Goal: Task Accomplishment & Management: Manage account settings

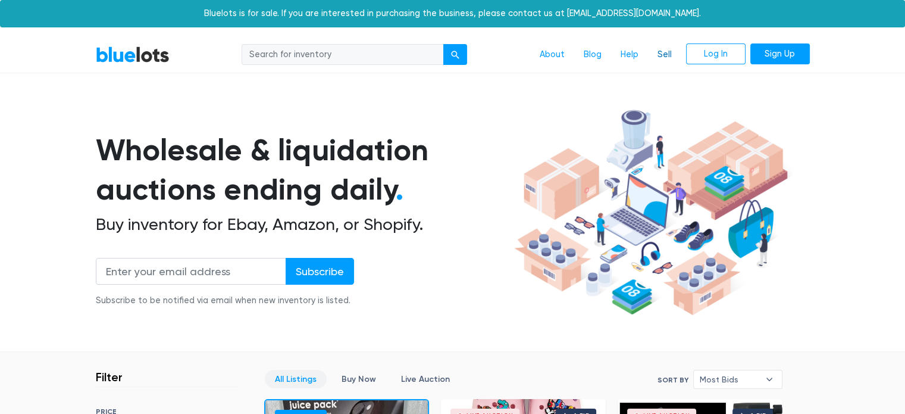
click at [668, 55] on link "Sell" at bounding box center [664, 54] width 33 height 23
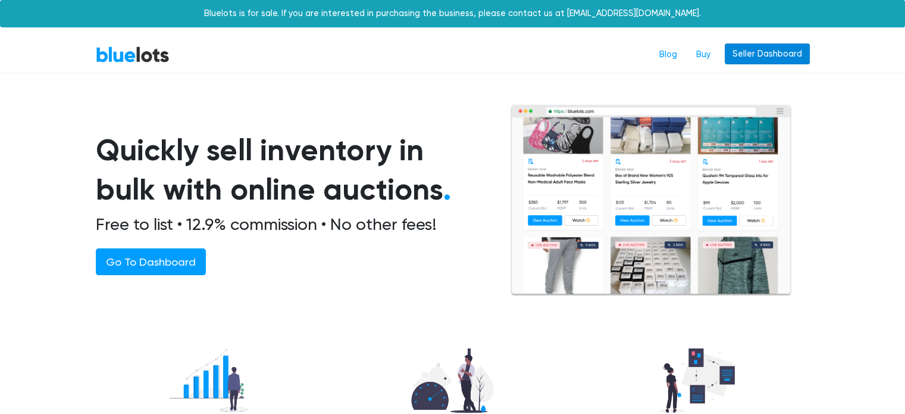
click at [739, 60] on link "Seller Dashboard" at bounding box center [767, 53] width 85 height 21
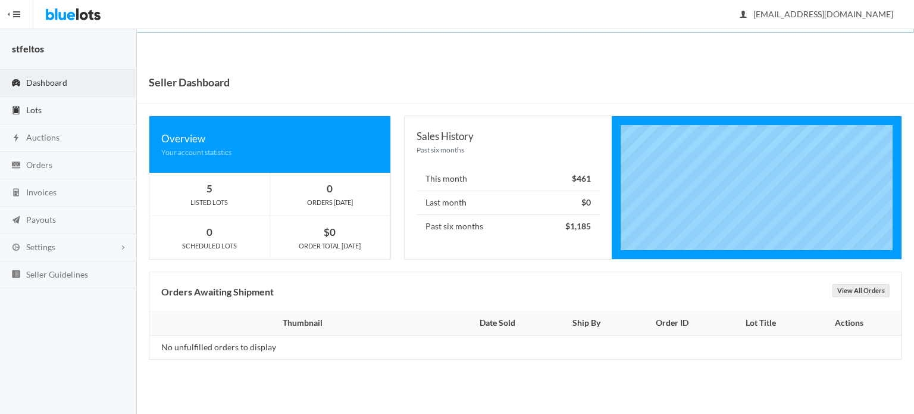
click at [33, 113] on span "Lots" at bounding box center [33, 110] width 15 height 10
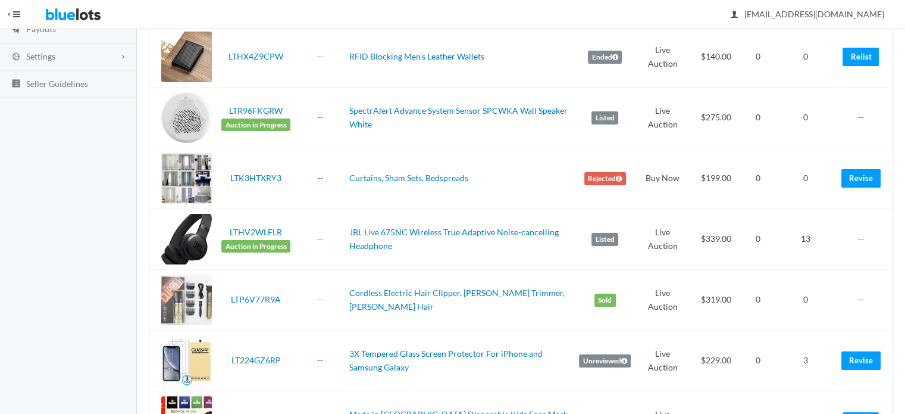
scroll to position [119, 0]
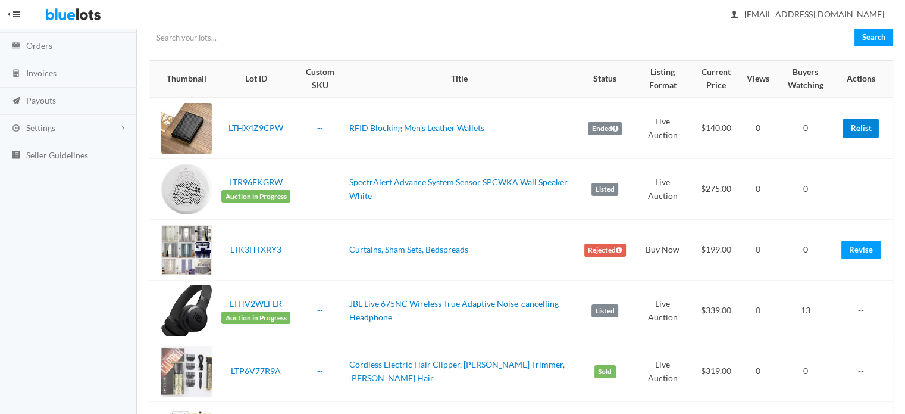
click at [852, 134] on link "Relist" at bounding box center [861, 128] width 36 height 18
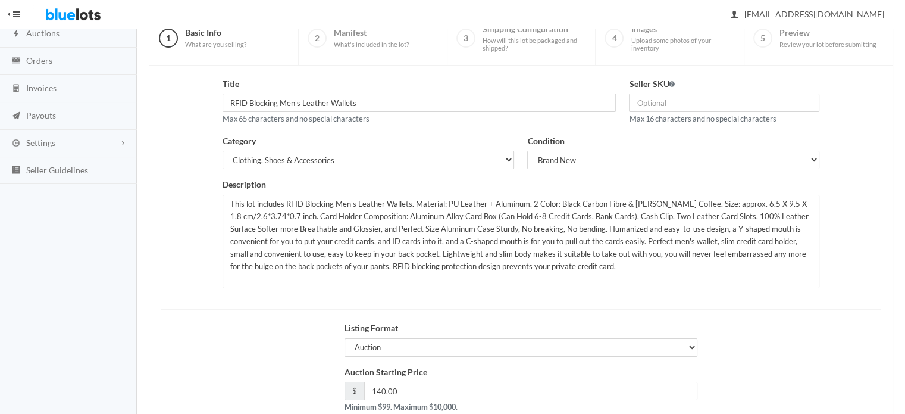
scroll to position [180, 0]
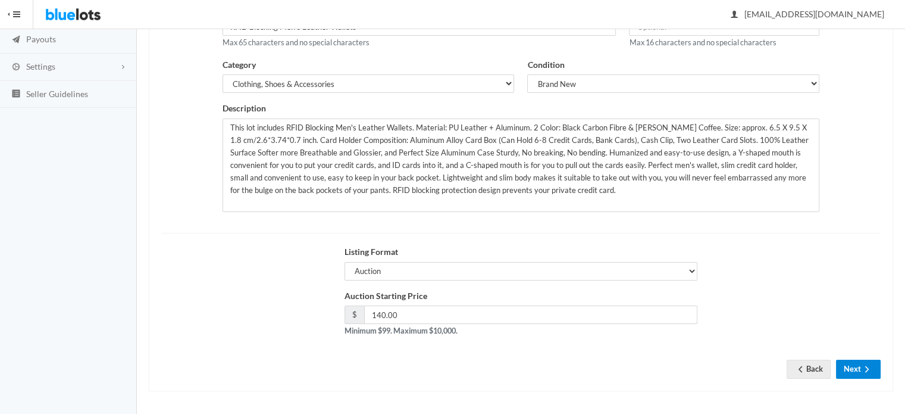
click at [856, 365] on button "Next" at bounding box center [858, 368] width 45 height 18
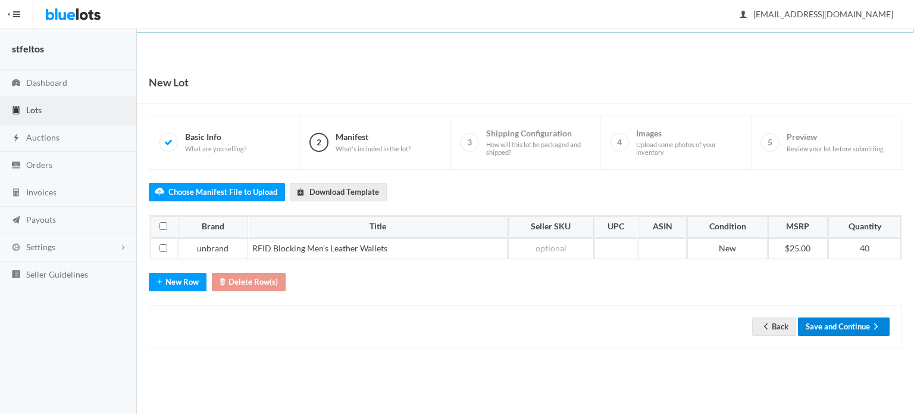
click at [854, 330] on button "Save and Continue" at bounding box center [844, 326] width 92 height 18
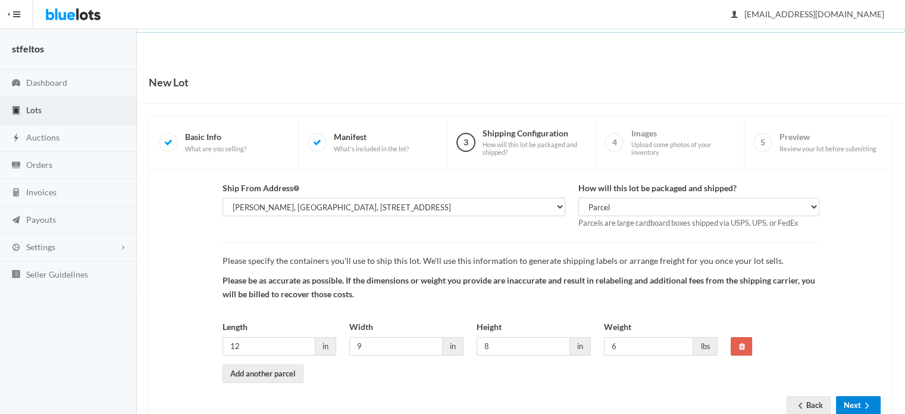
click at [860, 398] on button "Next" at bounding box center [858, 405] width 45 height 18
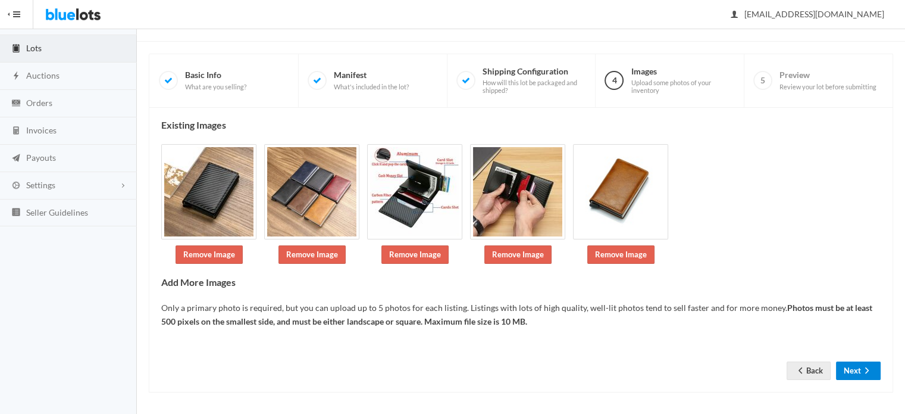
scroll to position [63, 0]
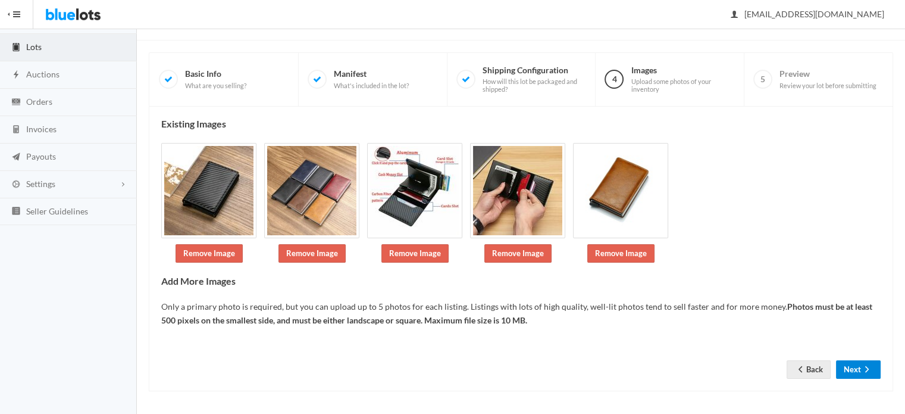
click at [841, 362] on button "Next" at bounding box center [858, 369] width 45 height 18
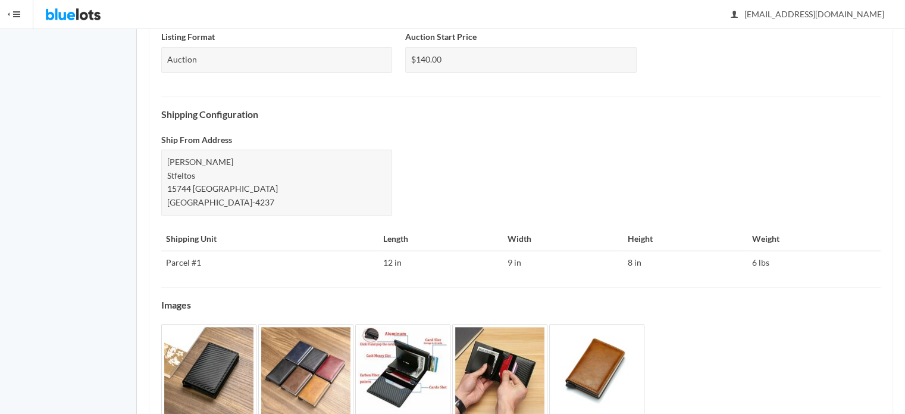
scroll to position [516, 0]
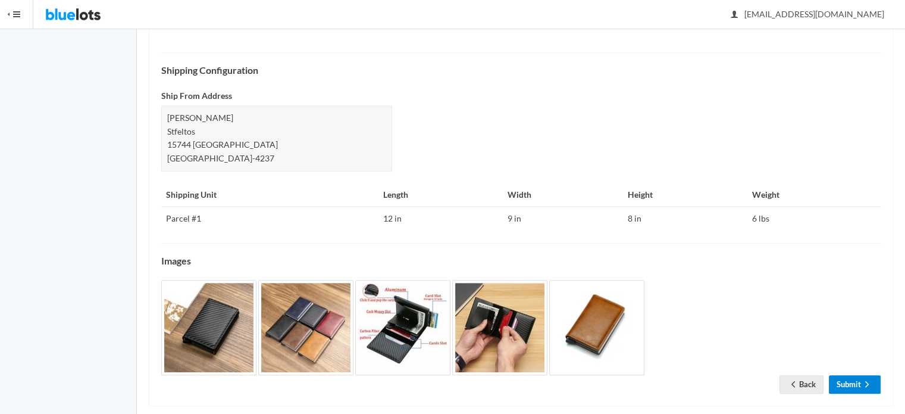
click at [849, 375] on link "Submit" at bounding box center [855, 384] width 52 height 18
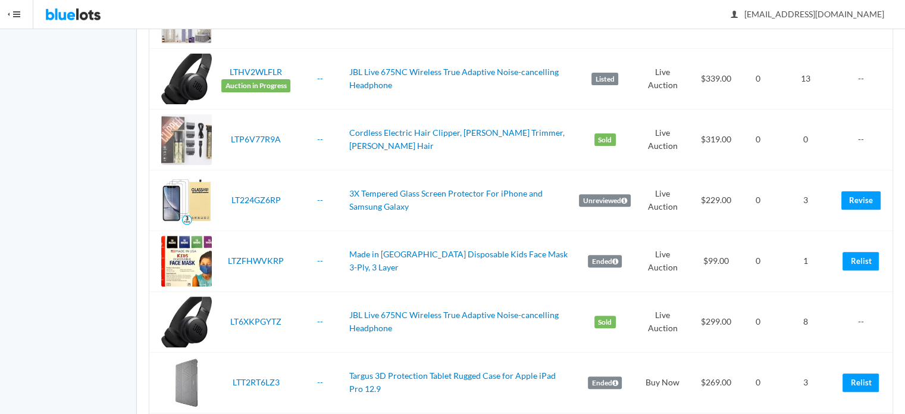
scroll to position [417, 0]
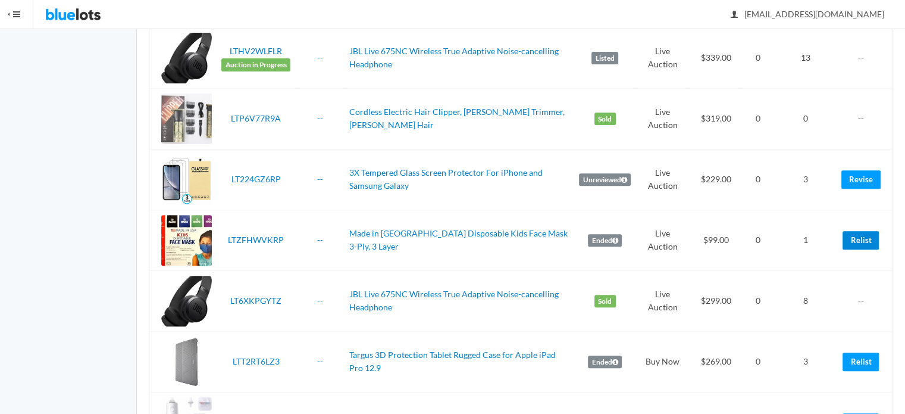
click at [876, 234] on link "Relist" at bounding box center [861, 240] width 36 height 18
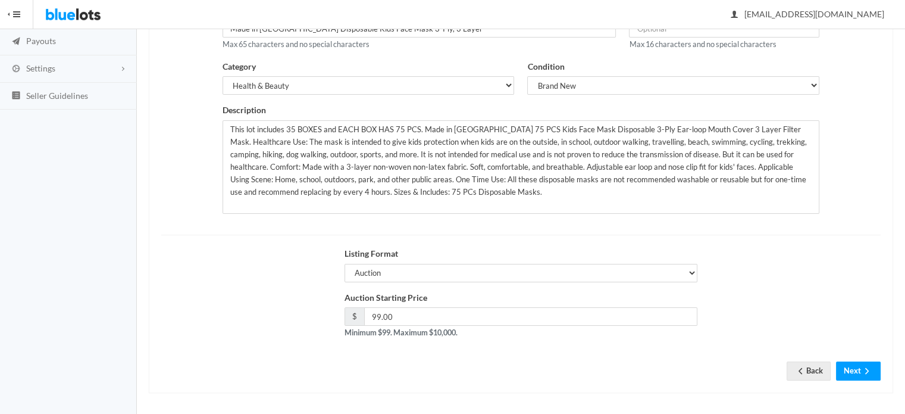
scroll to position [180, 0]
click at [855, 364] on button "Next" at bounding box center [858, 368] width 45 height 18
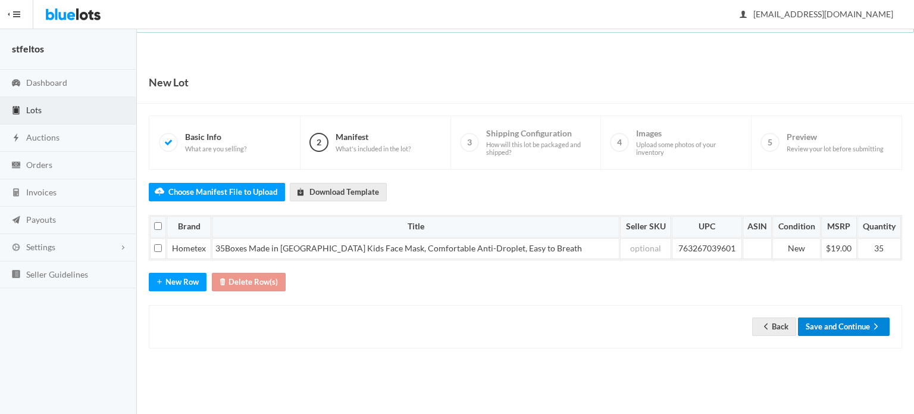
click at [843, 323] on button "Save and Continue" at bounding box center [844, 326] width 92 height 18
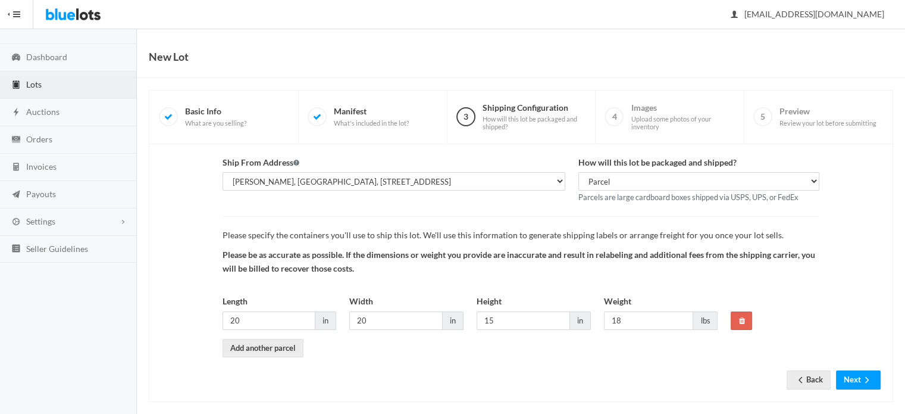
scroll to position [36, 0]
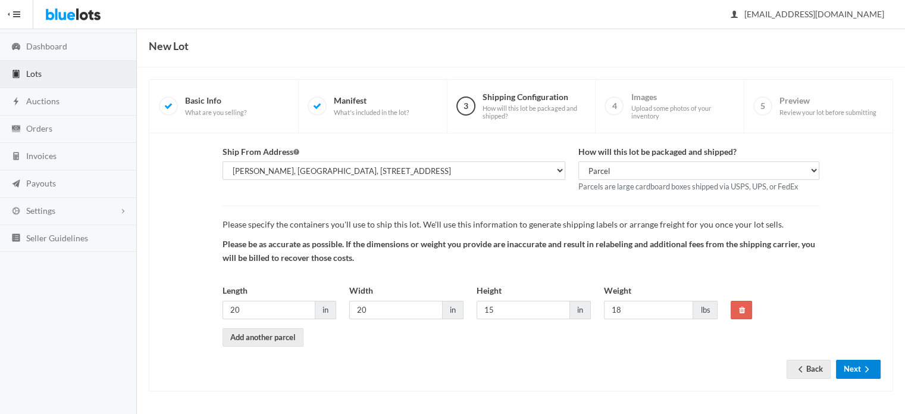
click at [858, 365] on button "Next" at bounding box center [858, 368] width 45 height 18
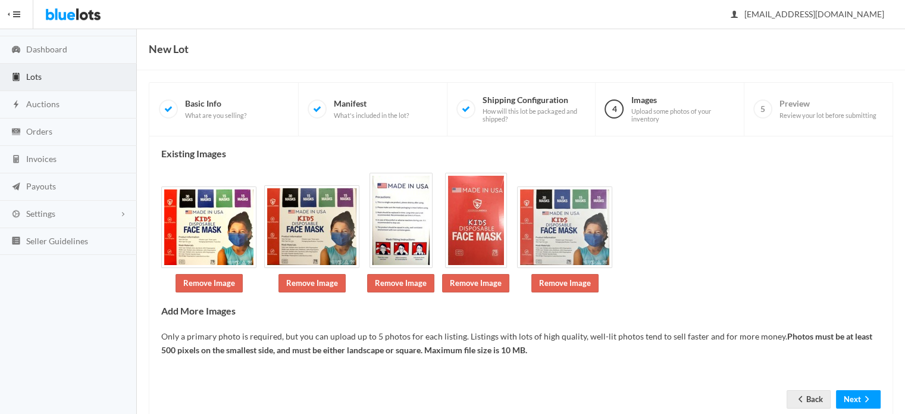
scroll to position [63, 0]
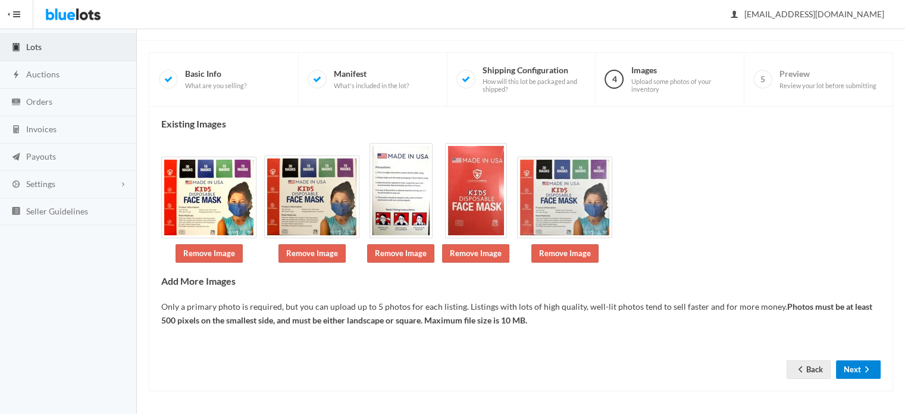
click at [858, 366] on button "Next" at bounding box center [858, 369] width 45 height 18
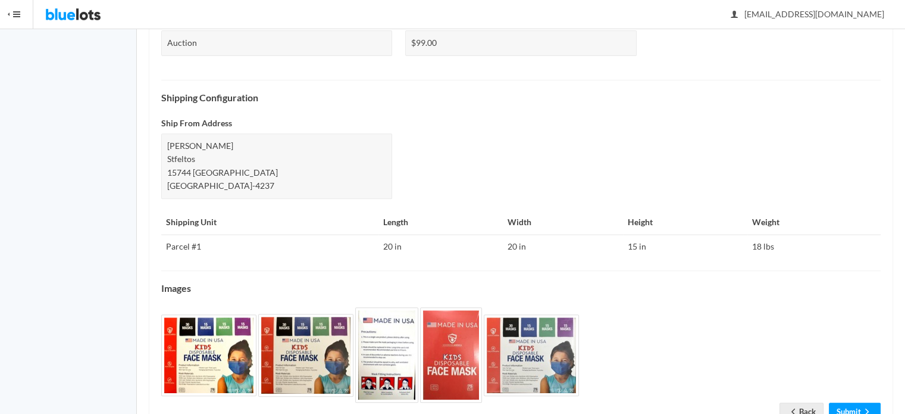
scroll to position [516, 0]
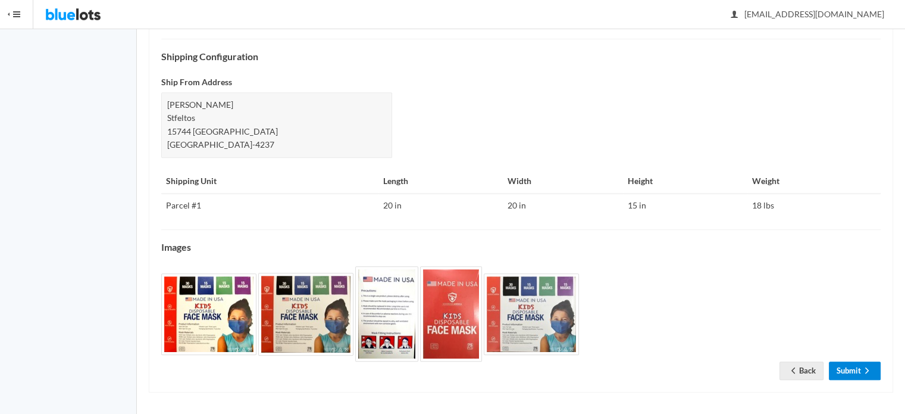
click at [858, 366] on link "Submit" at bounding box center [855, 370] width 52 height 18
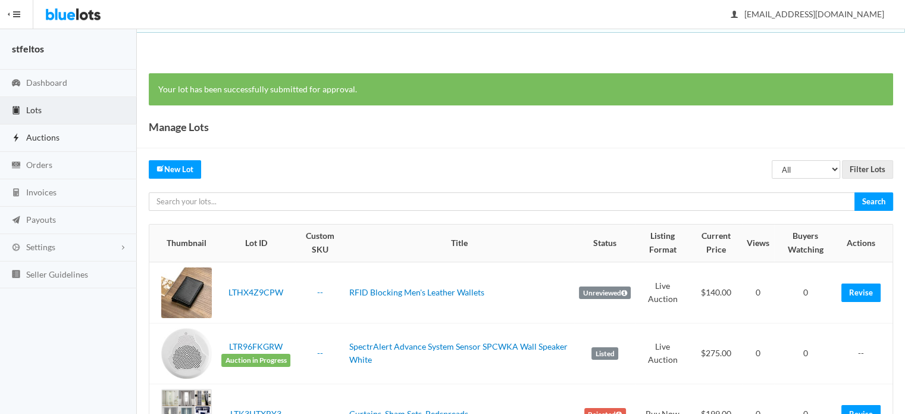
click at [52, 132] on span "Auctions" at bounding box center [42, 137] width 33 height 10
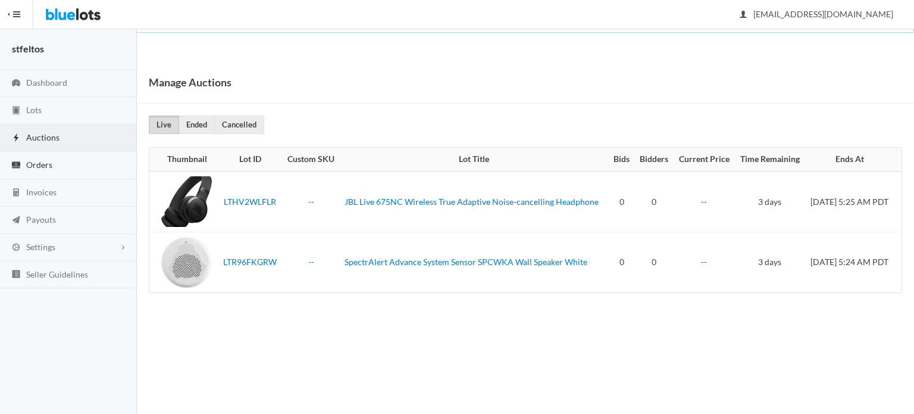
click at [39, 162] on span "Orders" at bounding box center [39, 164] width 26 height 10
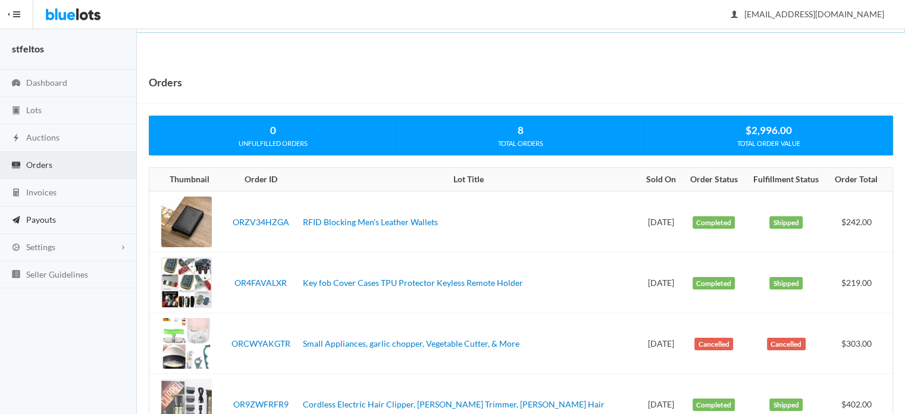
click at [45, 220] on span "Payouts" at bounding box center [41, 219] width 30 height 10
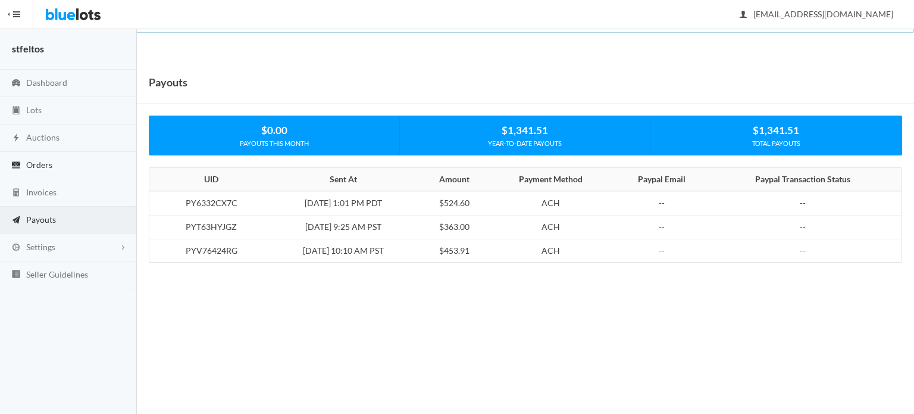
click at [50, 158] on link "Orders" at bounding box center [68, 165] width 137 height 27
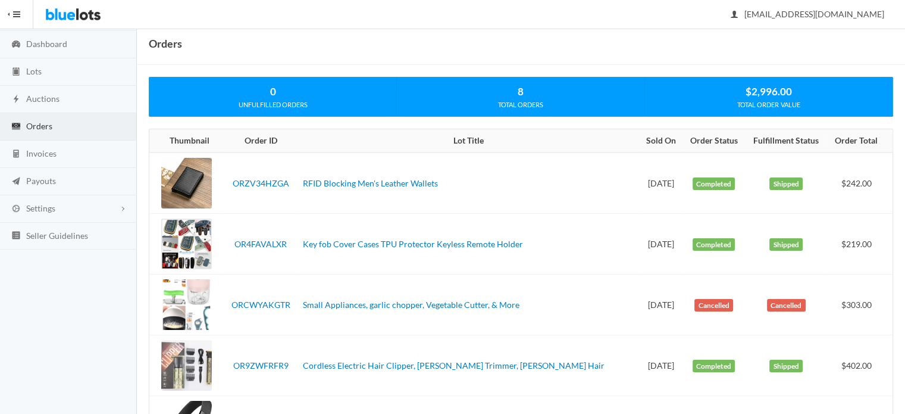
scroll to position [60, 0]
